Goal: Find specific page/section: Find specific page/section

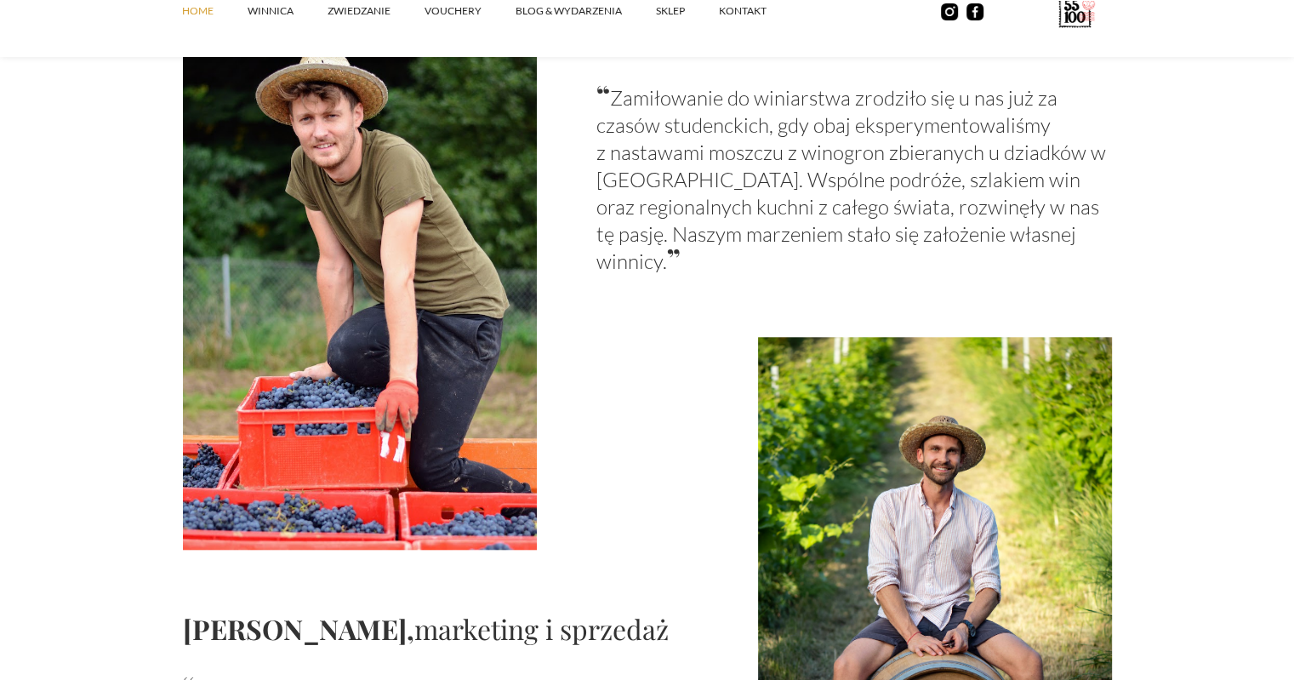
scroll to position [1531, 0]
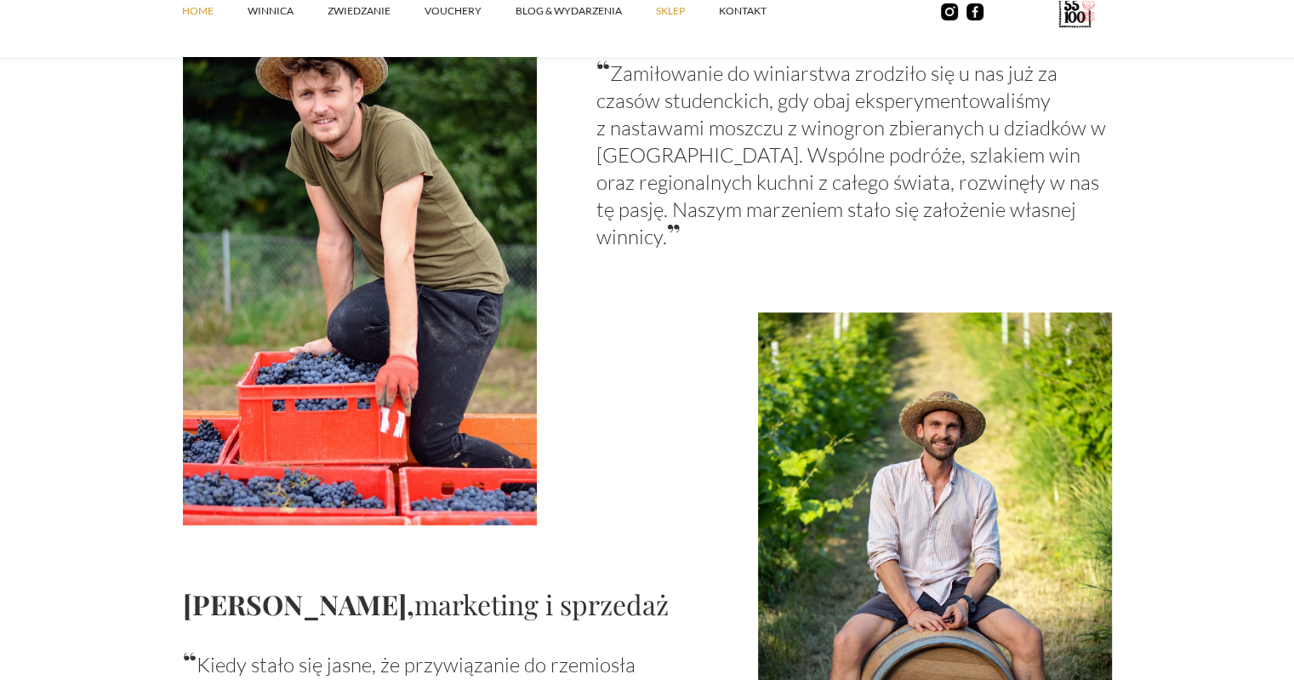
click at [664, 14] on link "SKLEP" at bounding box center [687, 11] width 63 height 51
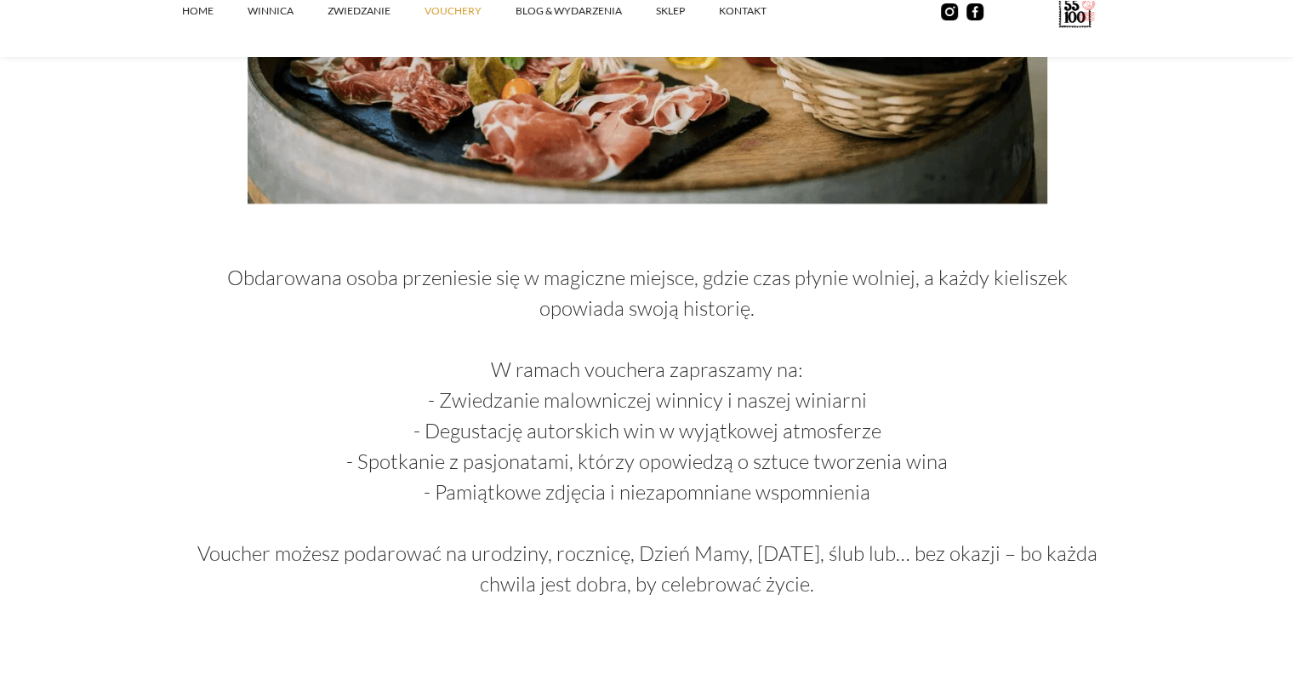
scroll to position [851, 0]
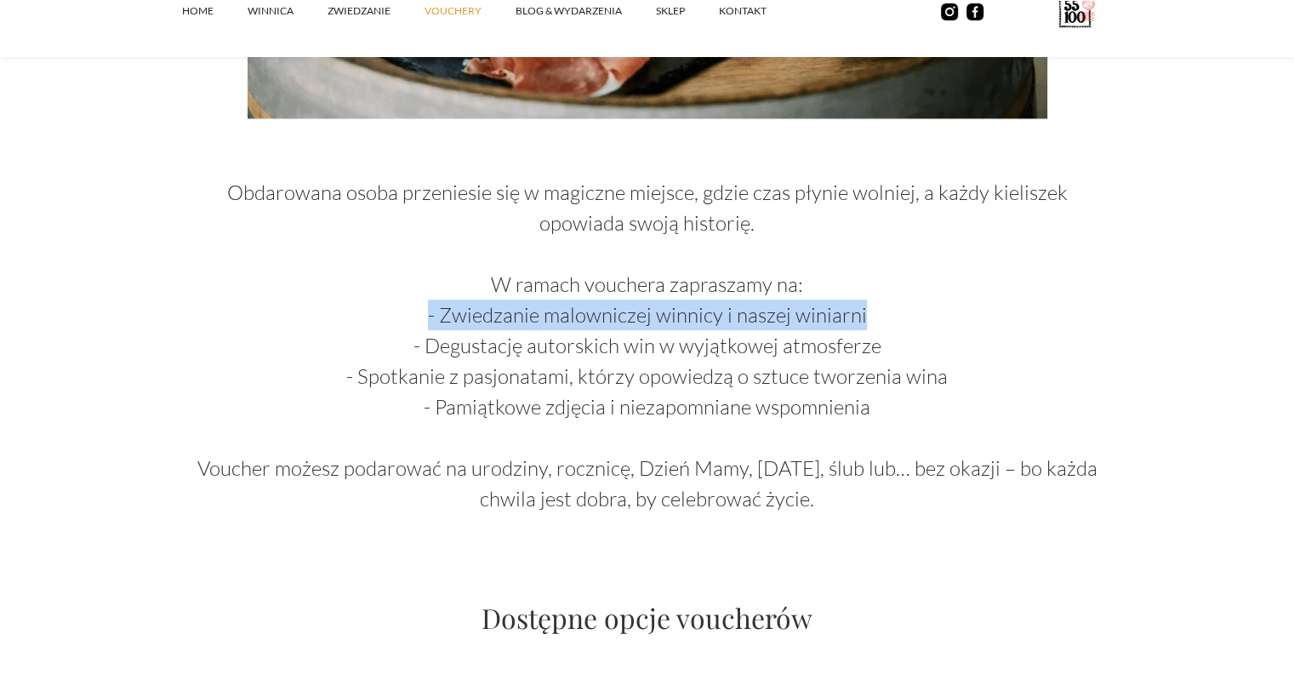
drag, startPoint x: 426, startPoint y: 315, endPoint x: 944, endPoint y: 327, distance: 518.2
click at [942, 327] on p "Obdarowana osoba przeniesie się w magiczne miejsce, gdzie czas płynie wolniej, …" at bounding box center [647, 329] width 929 height 367
click at [952, 327] on p "Obdarowana osoba przeniesie się w magiczne miejsce, gdzie czas płynie wolniej, …" at bounding box center [647, 329] width 929 height 367
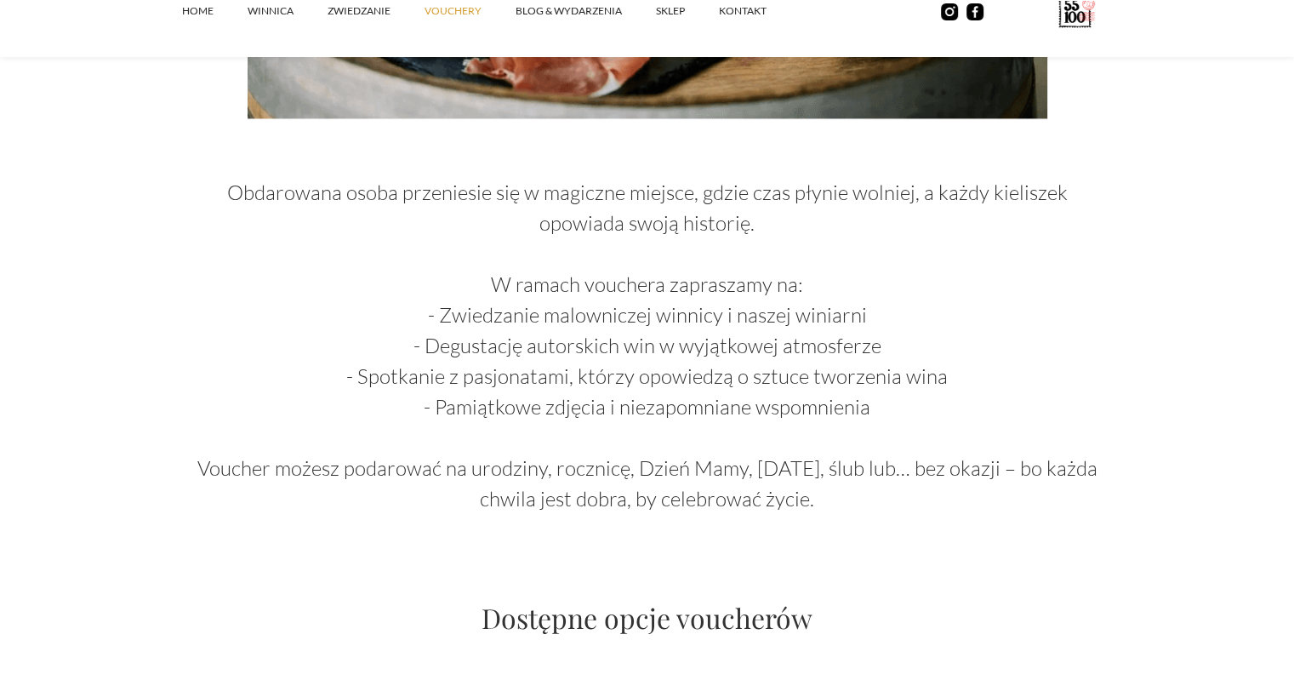
drag, startPoint x: 902, startPoint y: 333, endPoint x: 536, endPoint y: 341, distance: 365.8
click at [536, 340] on p "Obdarowana osoba przeniesie się w magiczne miejsce, gdzie czas płynie wolniej, …" at bounding box center [647, 329] width 929 height 367
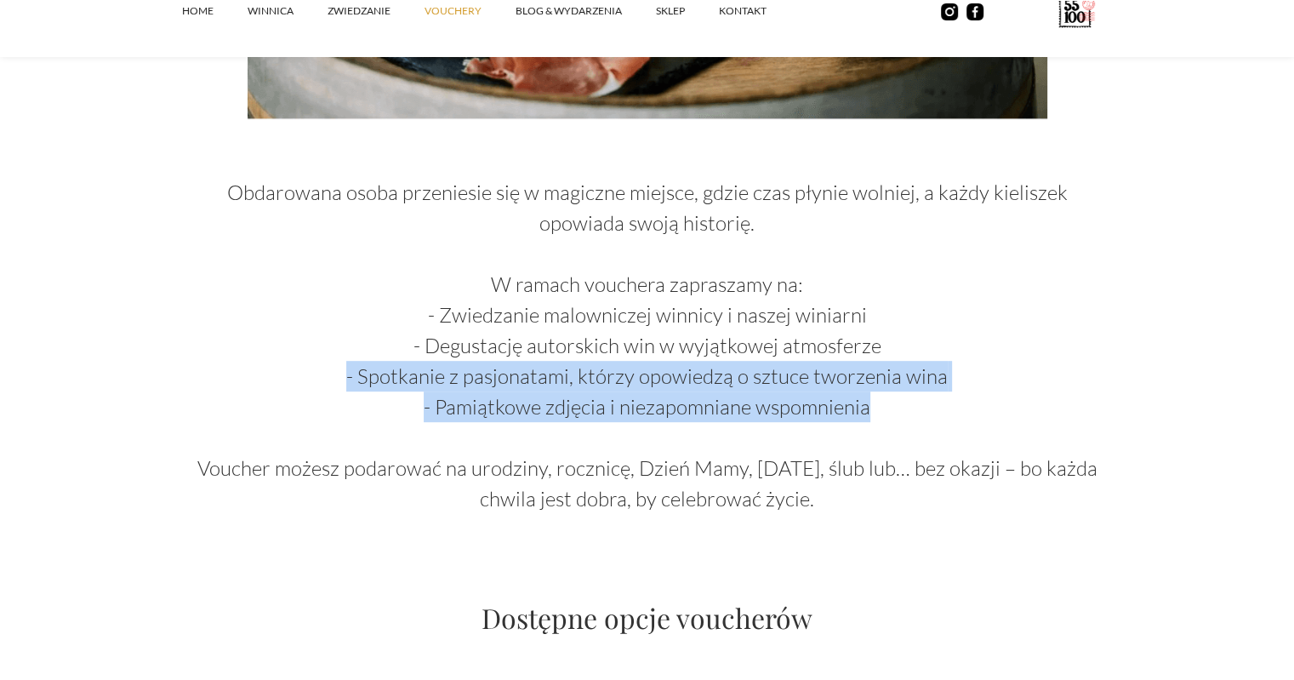
drag, startPoint x: 353, startPoint y: 370, endPoint x: 944, endPoint y: 401, distance: 592.0
click at [944, 401] on p "Obdarowana osoba przeniesie się w magiczne miejsce, gdzie czas płynie wolniej, …" at bounding box center [647, 329] width 929 height 367
click at [951, 397] on p "Obdarowana osoba przeniesie się w magiczne miejsce, gdzie czas płynie wolniej, …" at bounding box center [647, 329] width 929 height 367
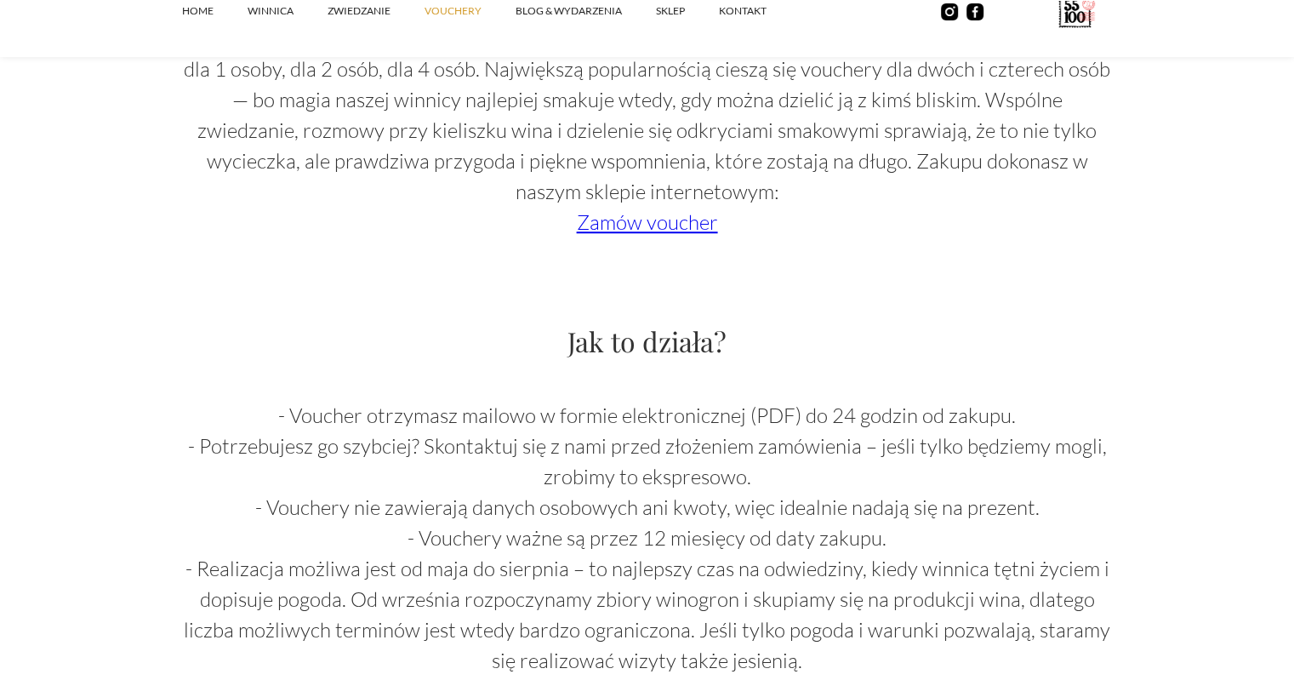
scroll to position [1786, 0]
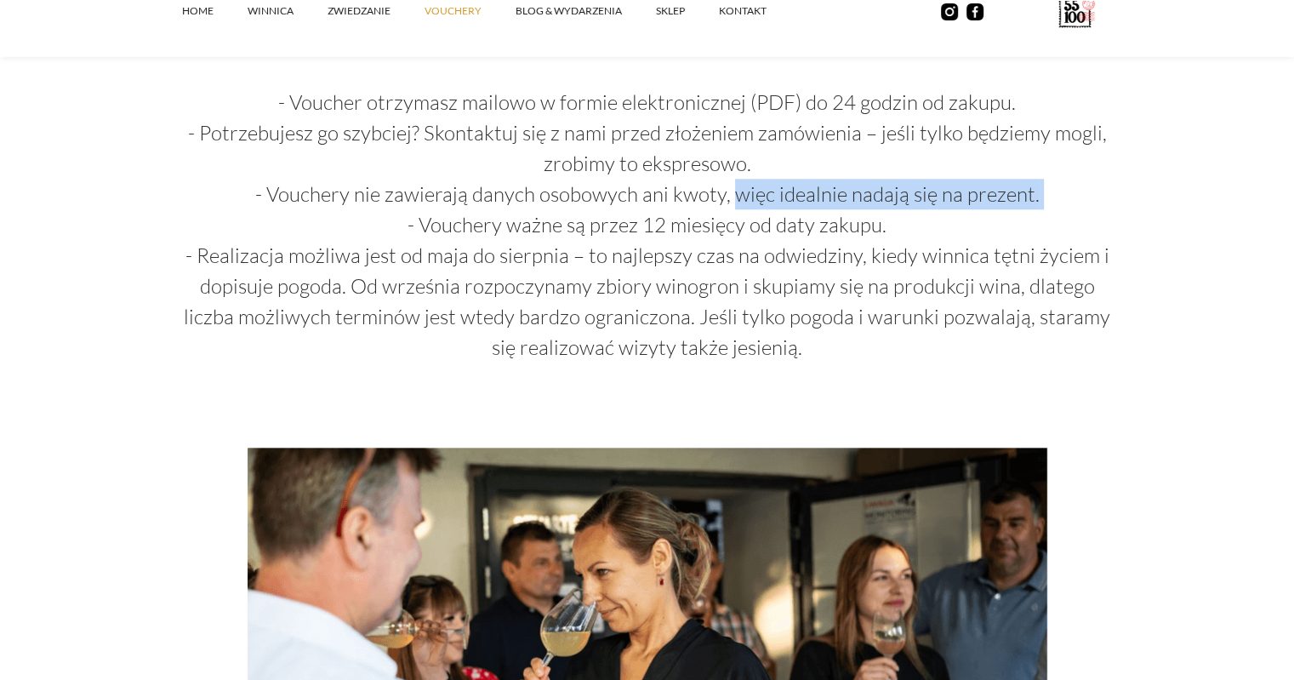
drag, startPoint x: 379, startPoint y: 214, endPoint x: 771, endPoint y: 216, distance: 392.1
click at [755, 212] on p "- Voucher otrzymasz mailowo w formie elektronicznej (PDF) do 24 godzin od zakup…" at bounding box center [647, 225] width 929 height 276
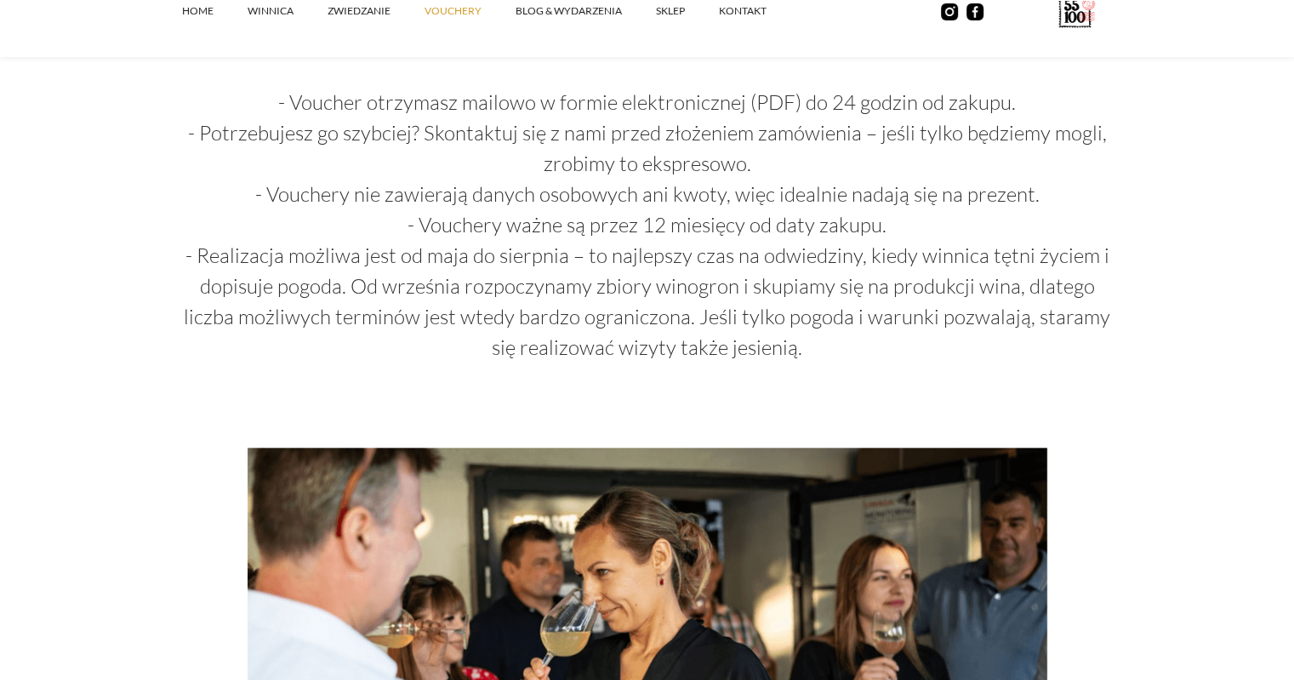
click at [859, 225] on p "- Voucher otrzymasz mailowo w formie elektronicznej (PDF) do 24 godzin od zakup…" at bounding box center [647, 225] width 929 height 276
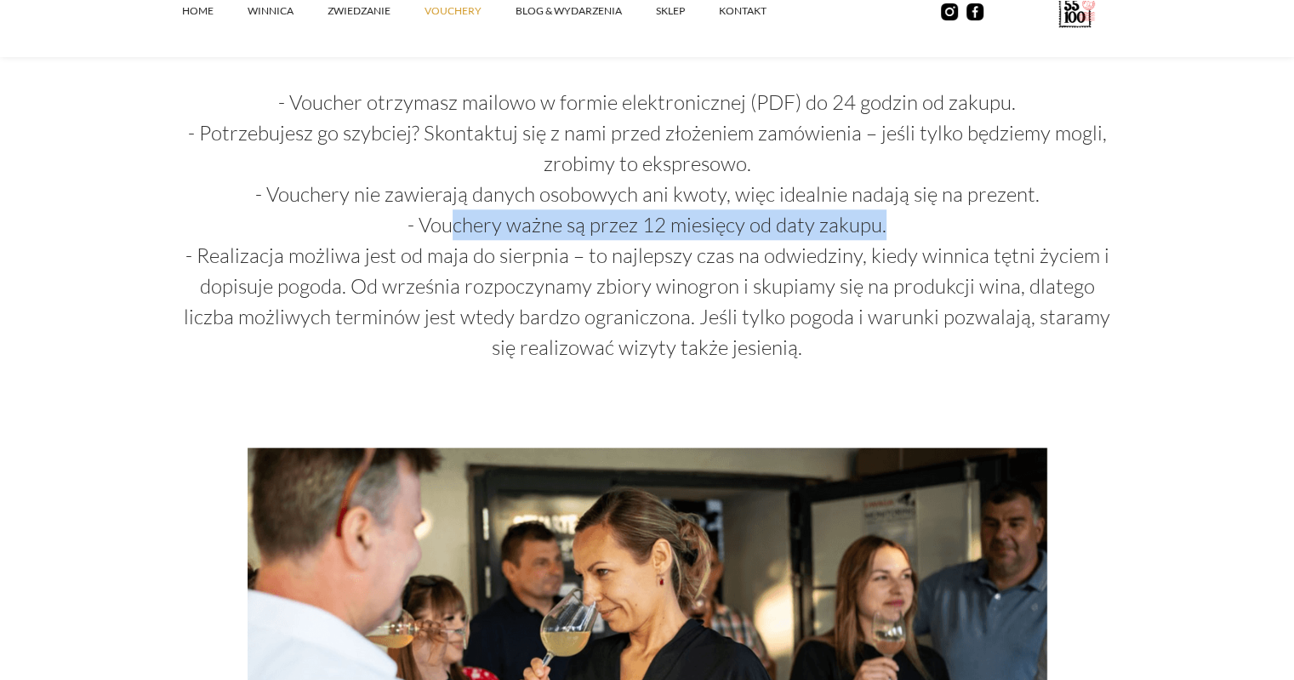
drag, startPoint x: 907, startPoint y: 220, endPoint x: 458, endPoint y: 229, distance: 449.2
click at [458, 229] on p "- Voucher otrzymasz mailowo w formie elektronicznej (PDF) do 24 godzin od zakup…" at bounding box center [647, 225] width 929 height 276
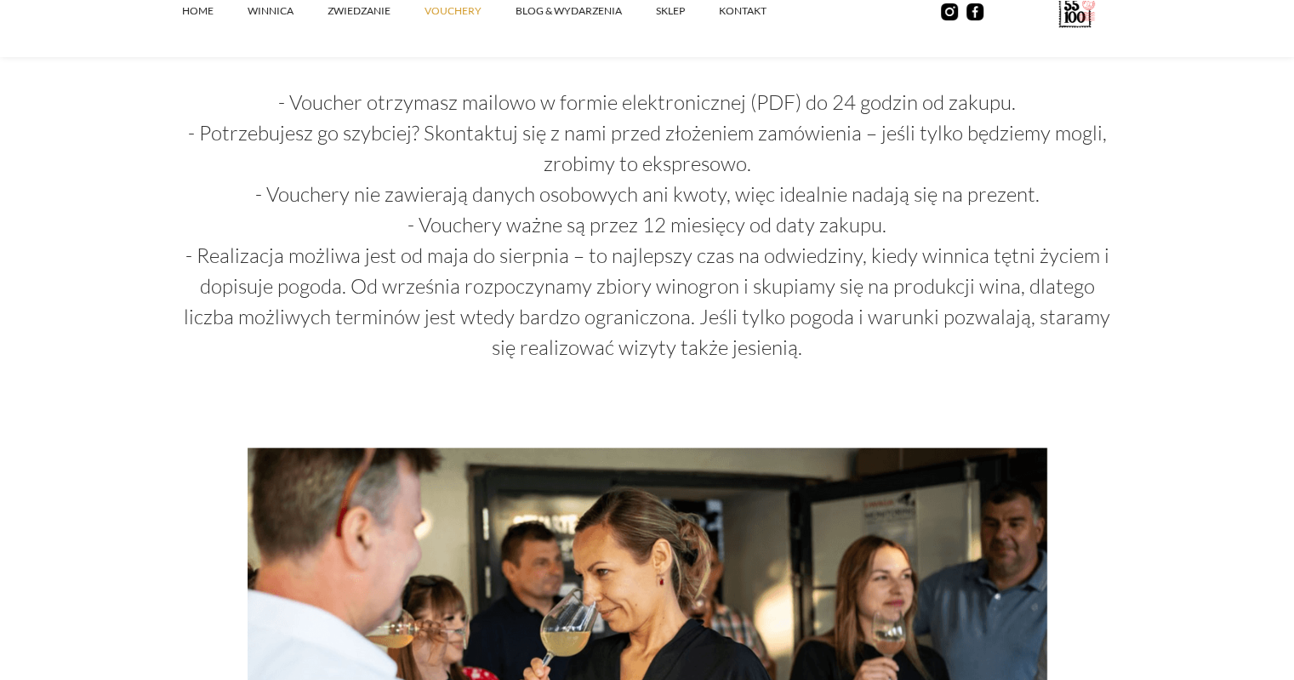
click at [628, 270] on p "- Voucher otrzymasz mailowo w formie elektronicznej (PDF) do 24 godzin od zakup…" at bounding box center [647, 225] width 929 height 276
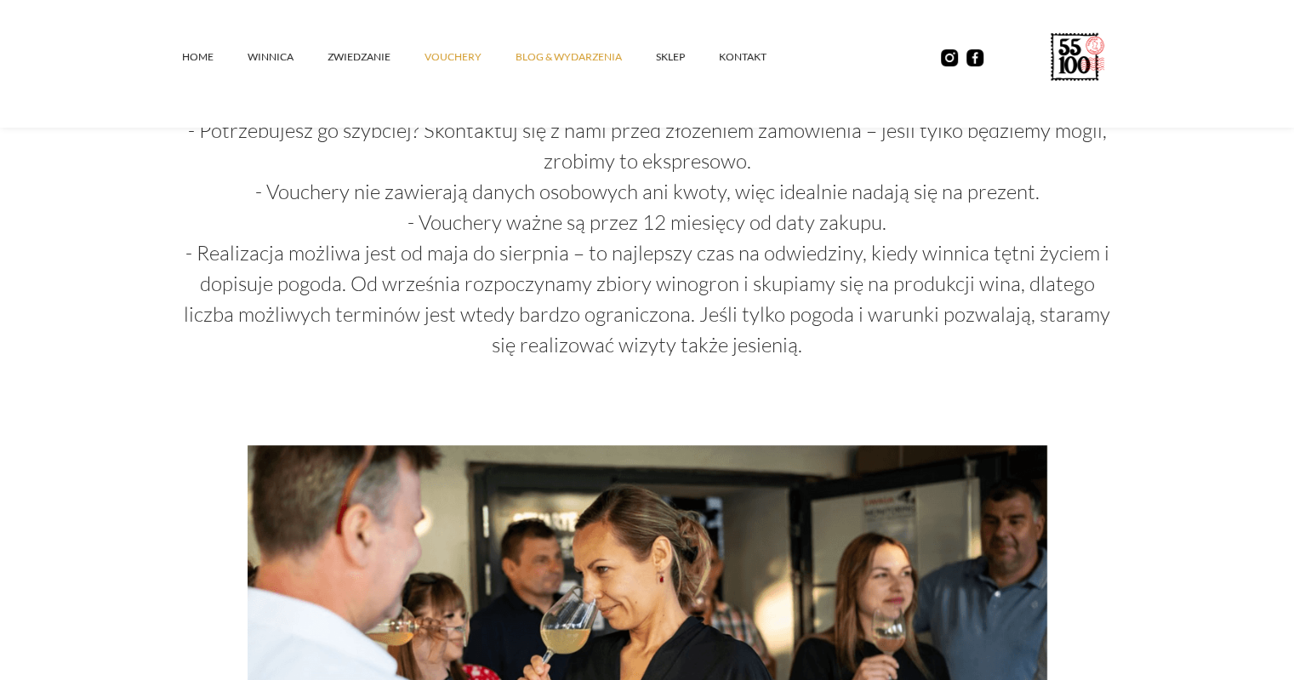
scroll to position [1483, 0]
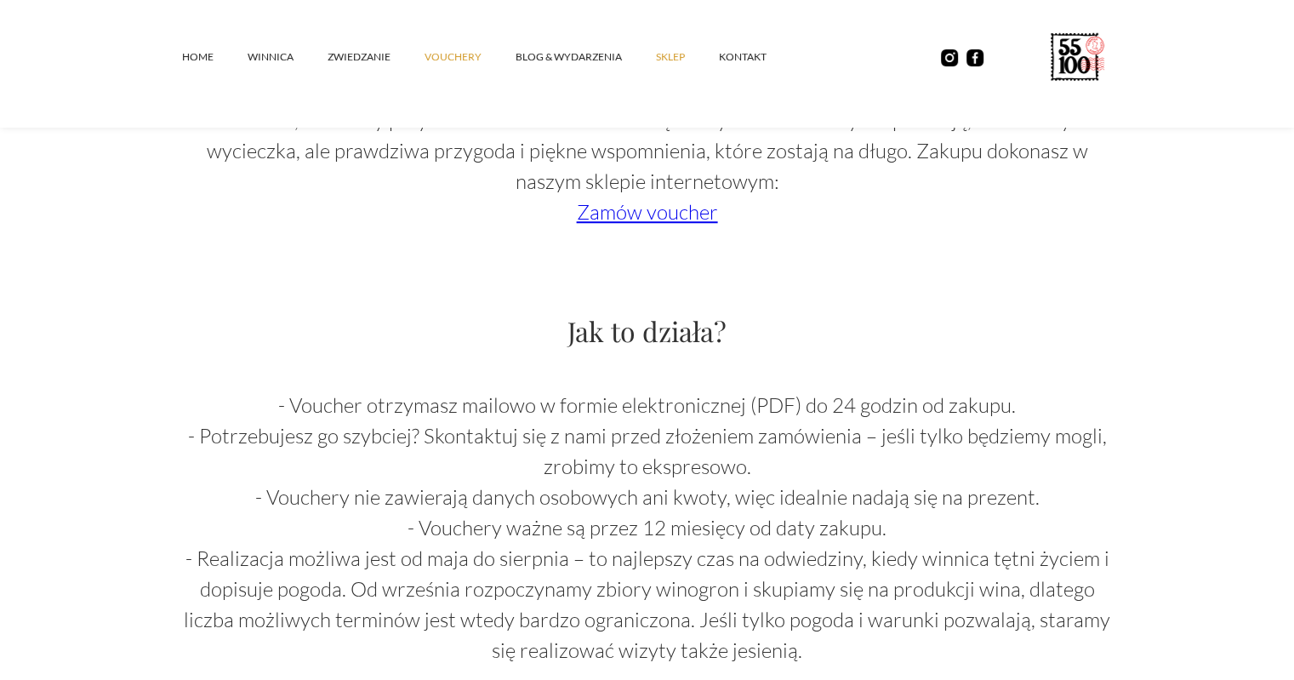
click at [670, 60] on link "SKLEP" at bounding box center [687, 56] width 63 height 51
